Goal: Find specific fact: Find specific page/section

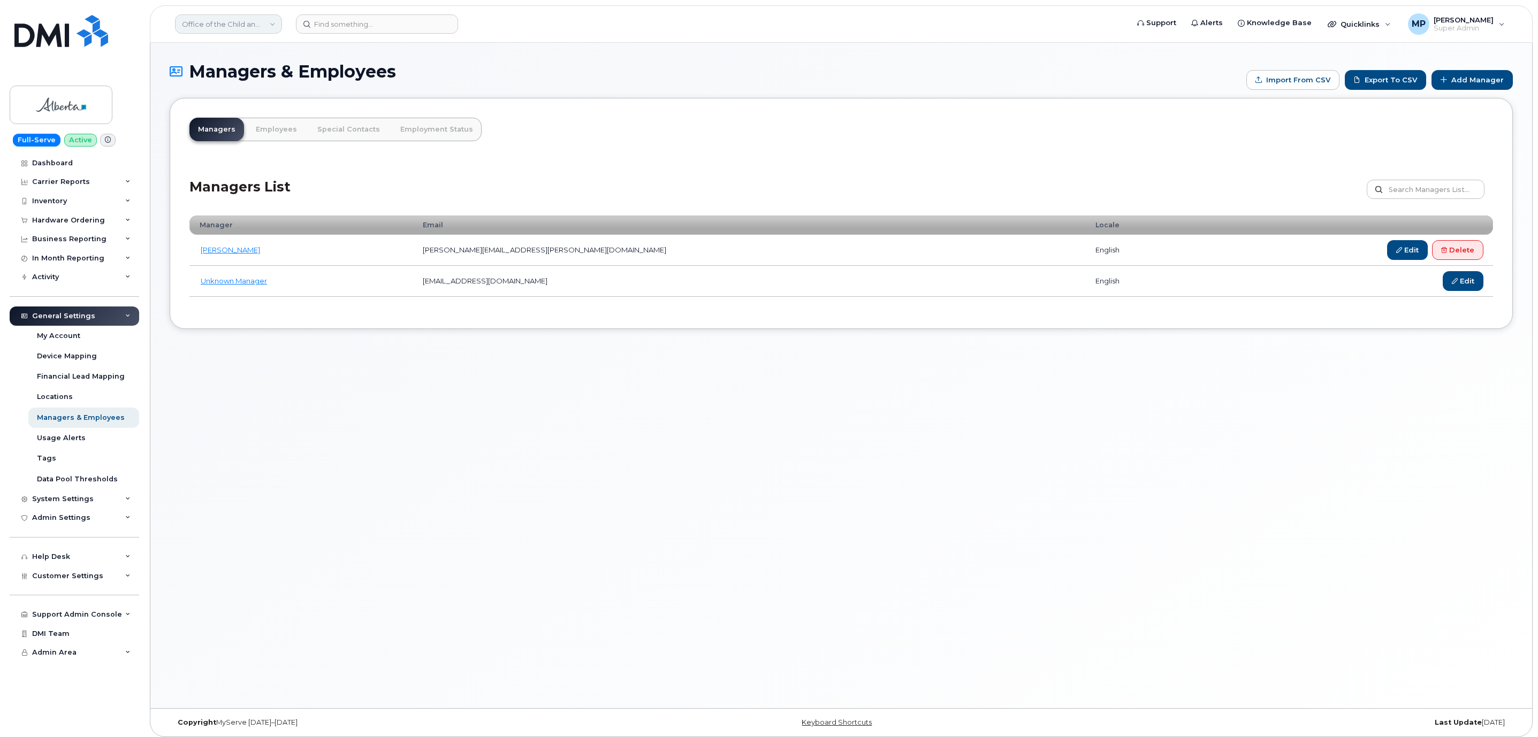
click at [200, 21] on link "Office of the Child and Youth Advocate (GOA)" at bounding box center [228, 23] width 107 height 19
type input "royal"
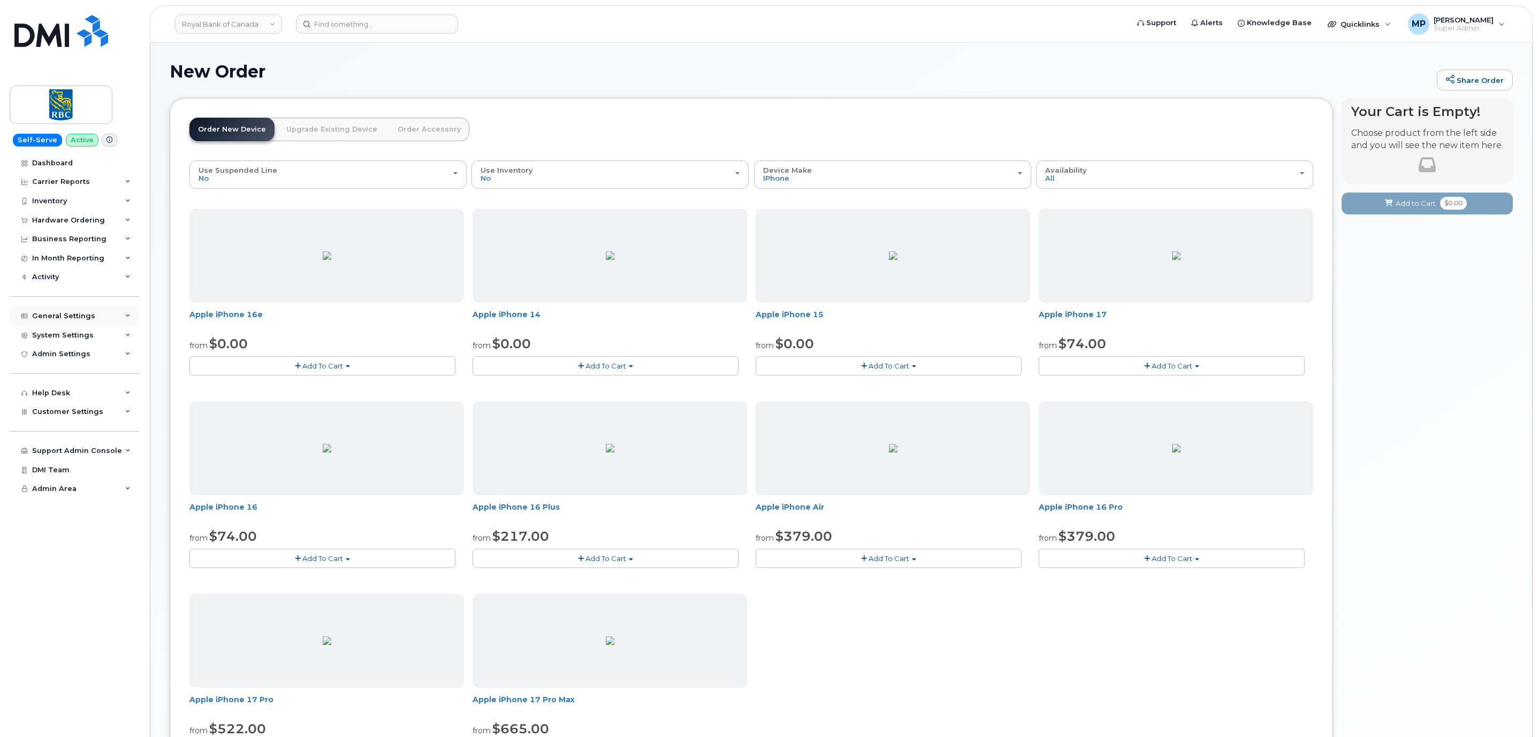
scroll to position [87, 0]
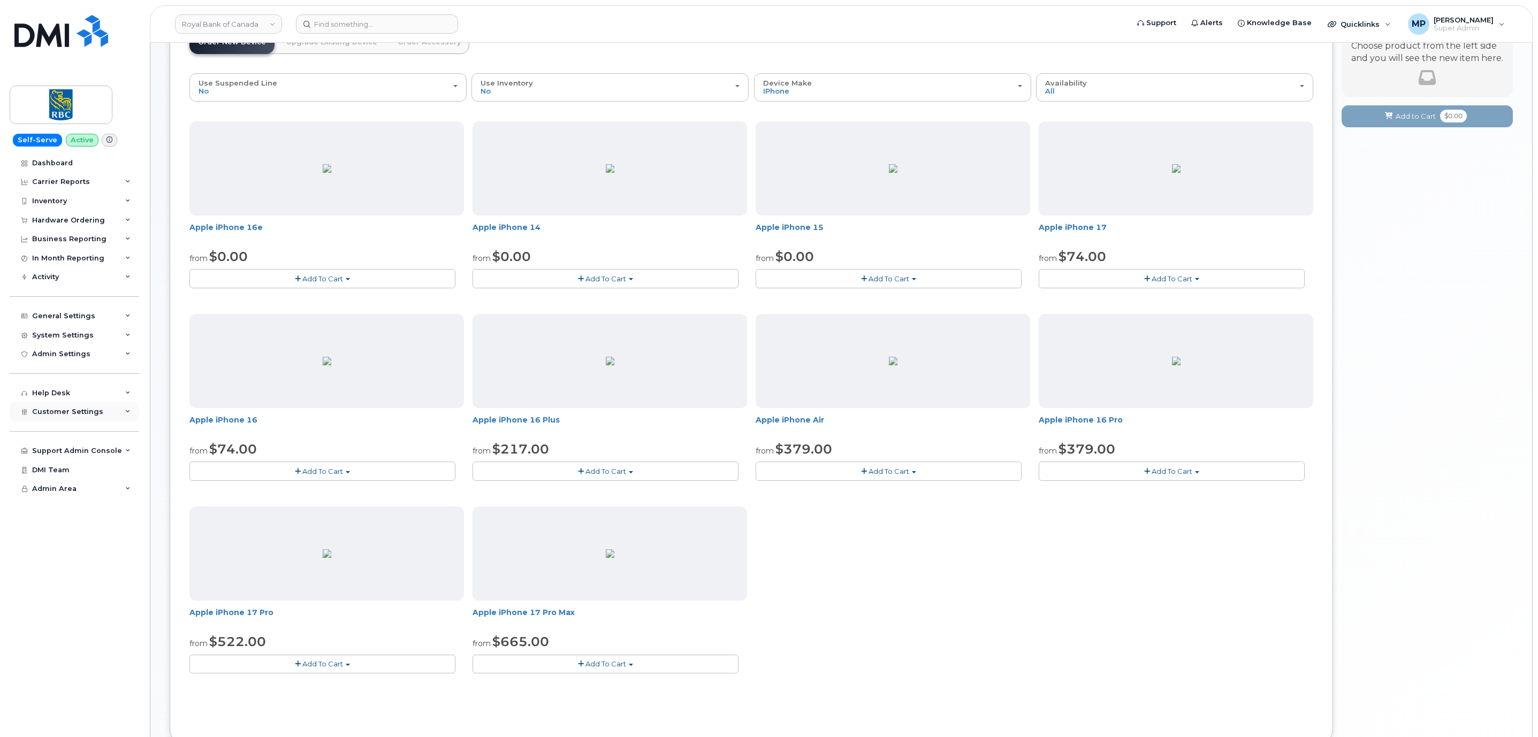
click at [59, 416] on span "Customer Settings" at bounding box center [67, 412] width 71 height 8
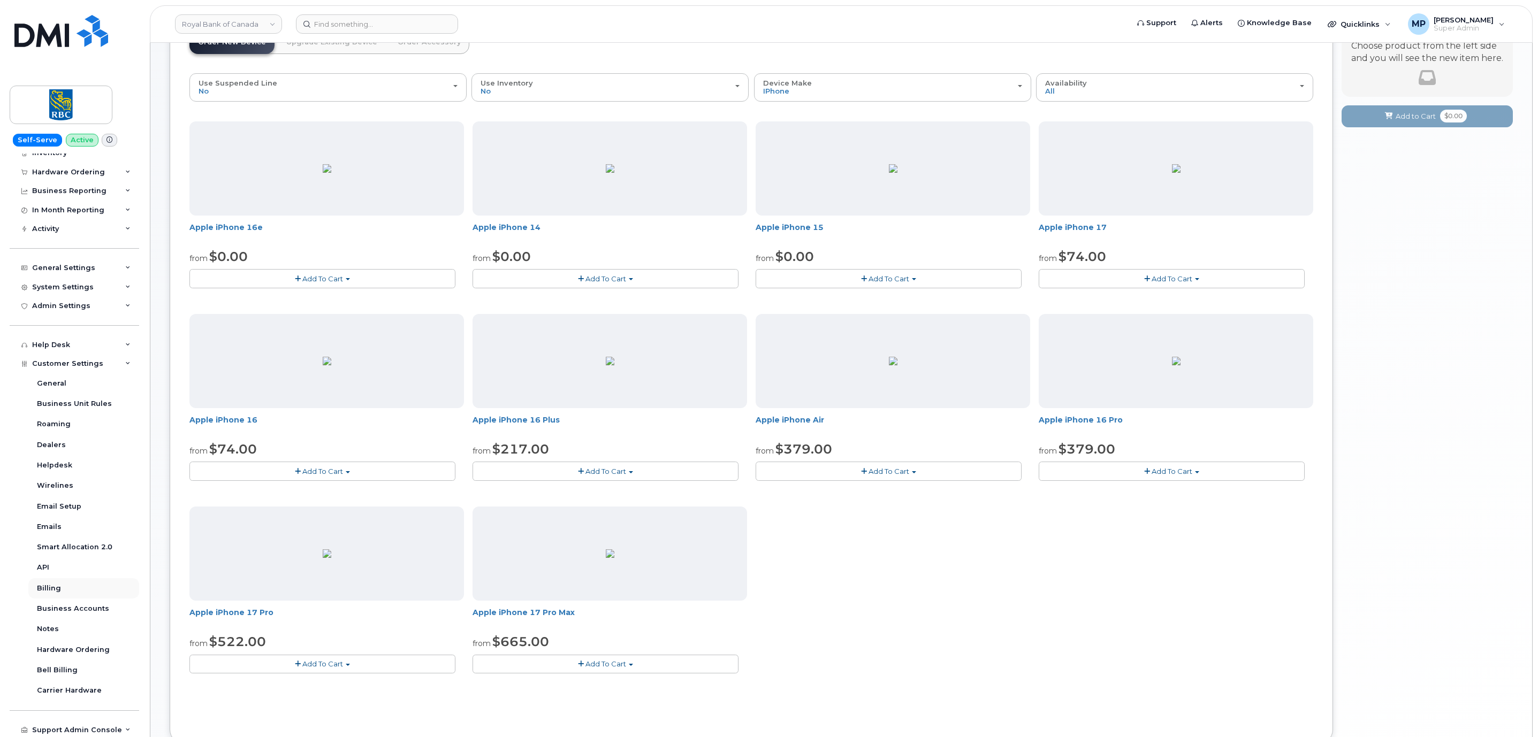
scroll to position [88, 0]
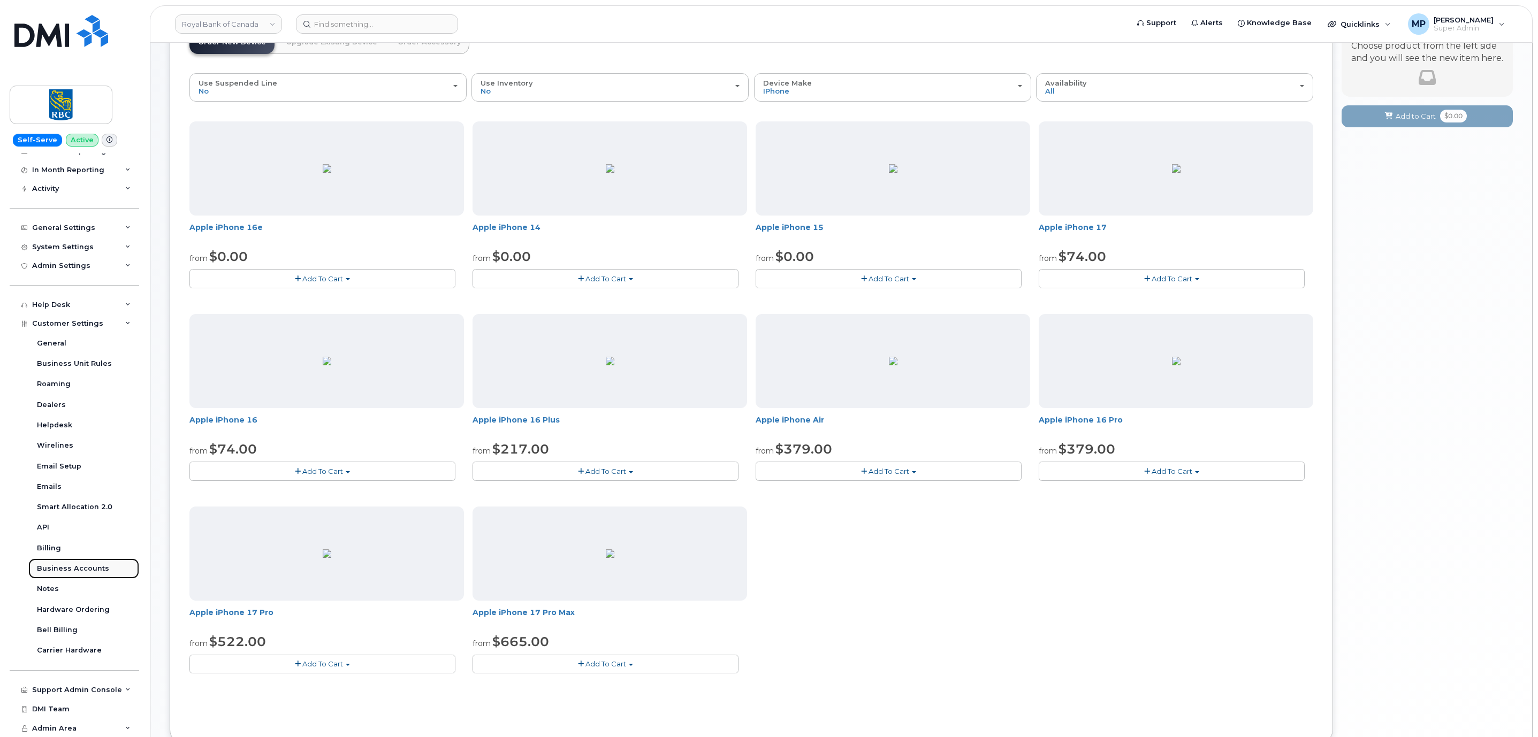
click at [53, 569] on div "Business Accounts" at bounding box center [73, 569] width 72 height 10
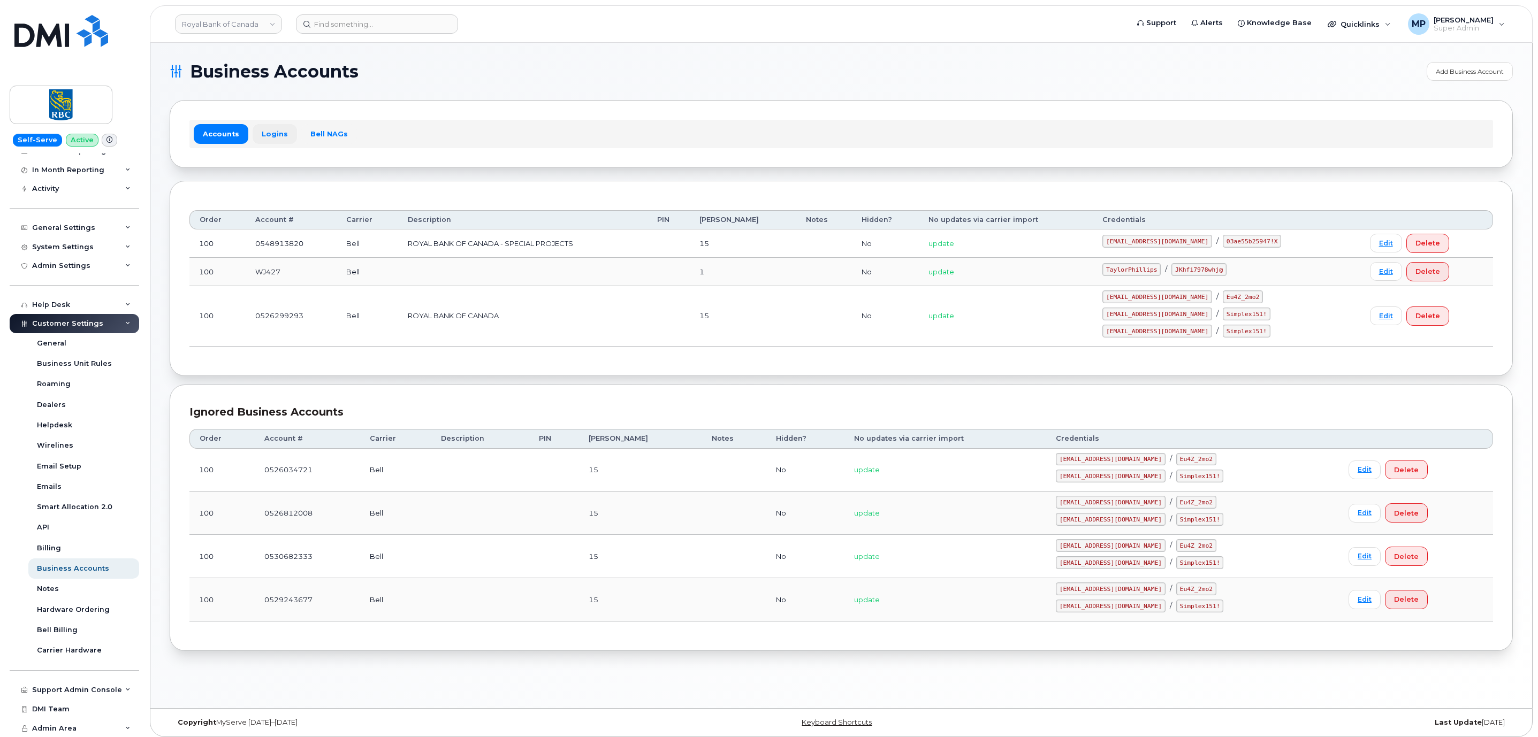
click at [268, 135] on link "Logins" at bounding box center [275, 133] width 44 height 19
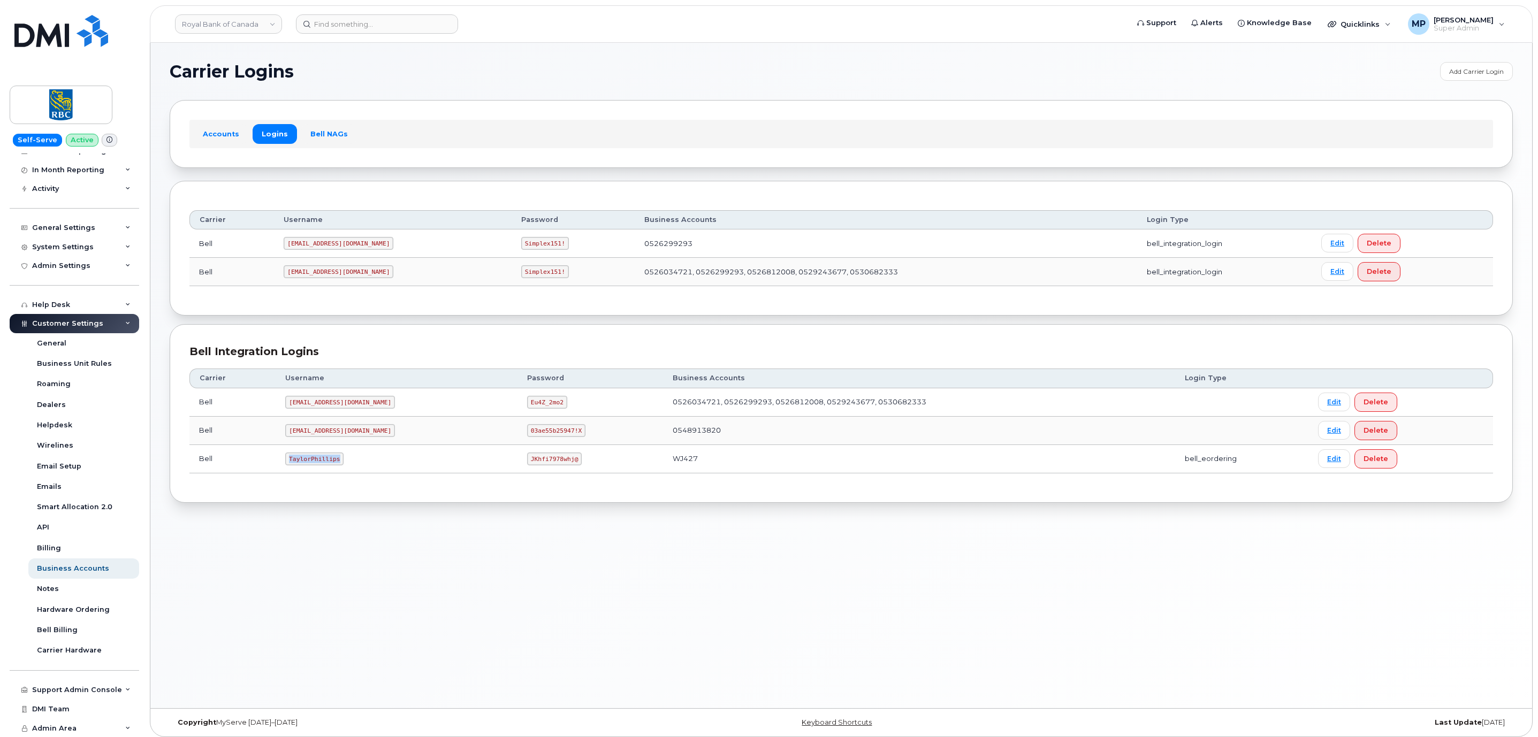
drag, startPoint x: 289, startPoint y: 464, endPoint x: 340, endPoint y: 467, distance: 50.9
click at [340, 465] on code "TaylorPhillips" at bounding box center [314, 459] width 58 height 13
copy code "TaylorPhillips"
drag, startPoint x: 486, startPoint y: 464, endPoint x: 535, endPoint y: 467, distance: 48.2
click at [535, 465] on code "JKhfi7978whj@" at bounding box center [554, 459] width 55 height 13
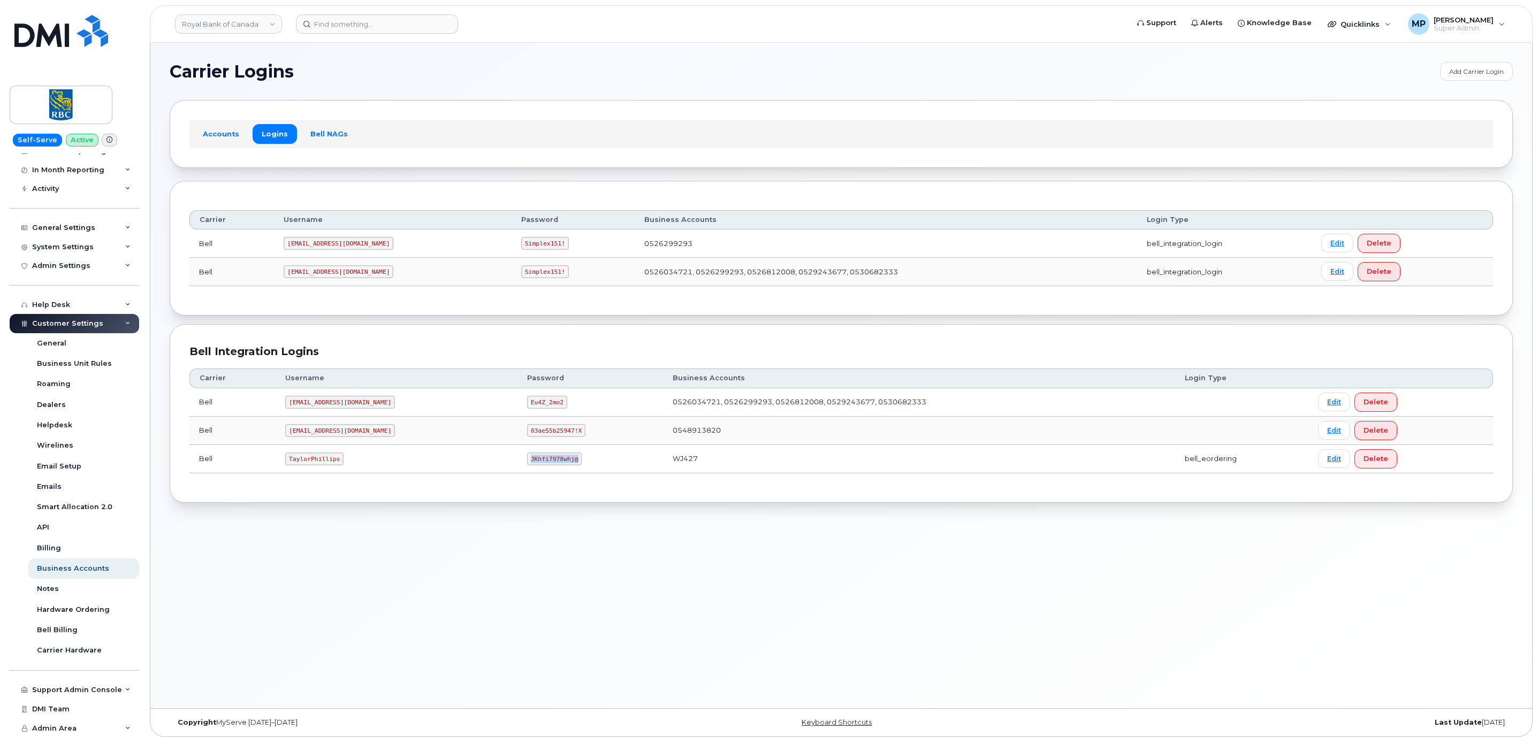
copy code "JKhfi7978whj@"
